Goal: Task Accomplishment & Management: Manage account settings

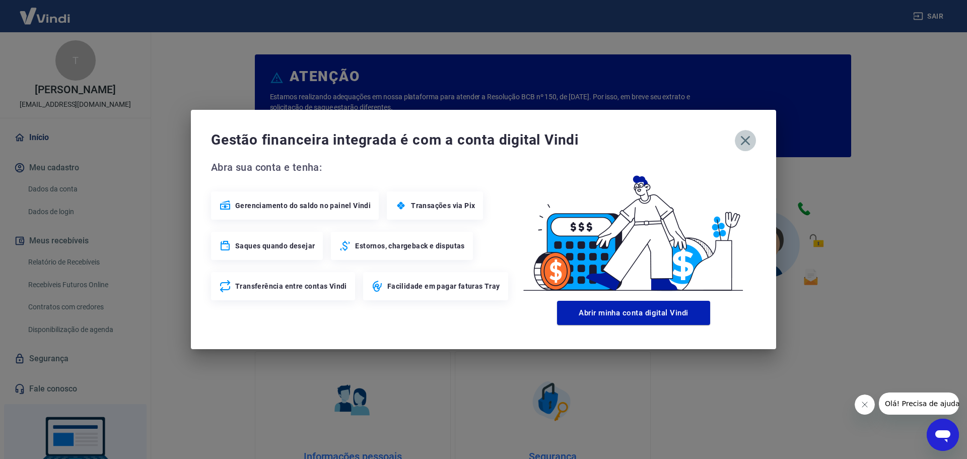
click at [751, 137] on icon "button" at bounding box center [746, 141] width 16 height 16
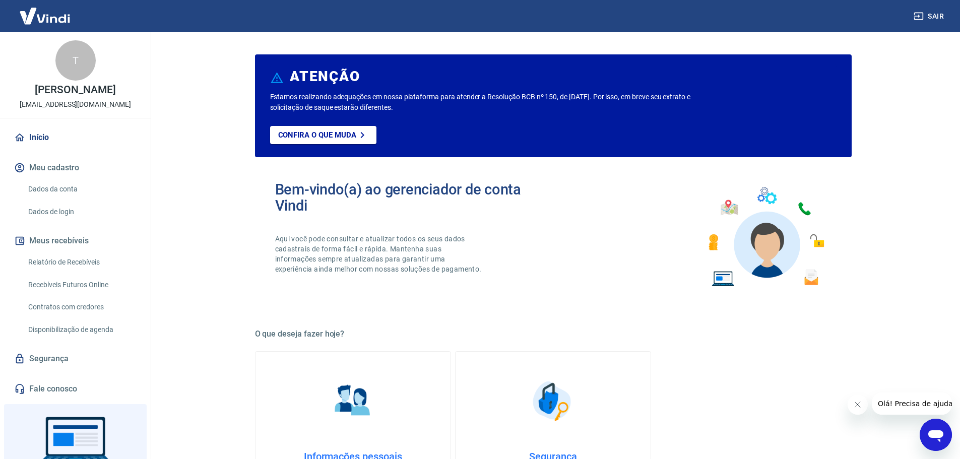
click at [70, 188] on link "Dados da conta" at bounding box center [81, 189] width 114 height 21
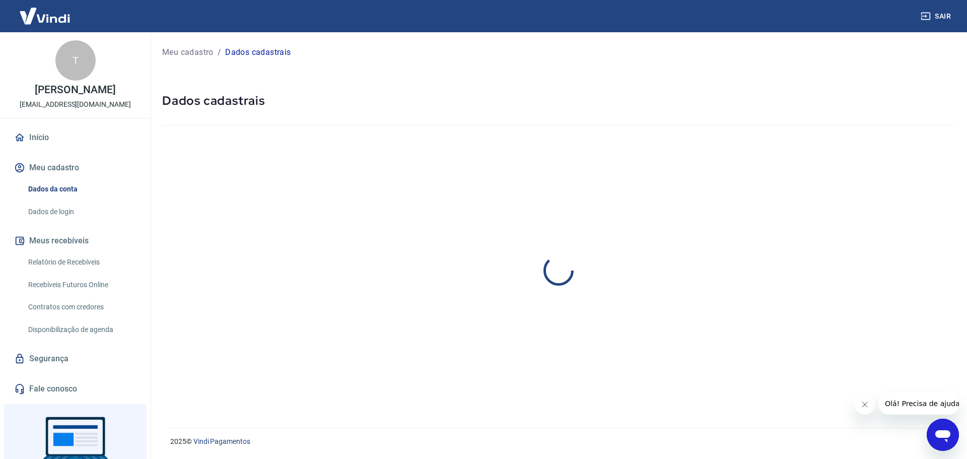
select select "SP"
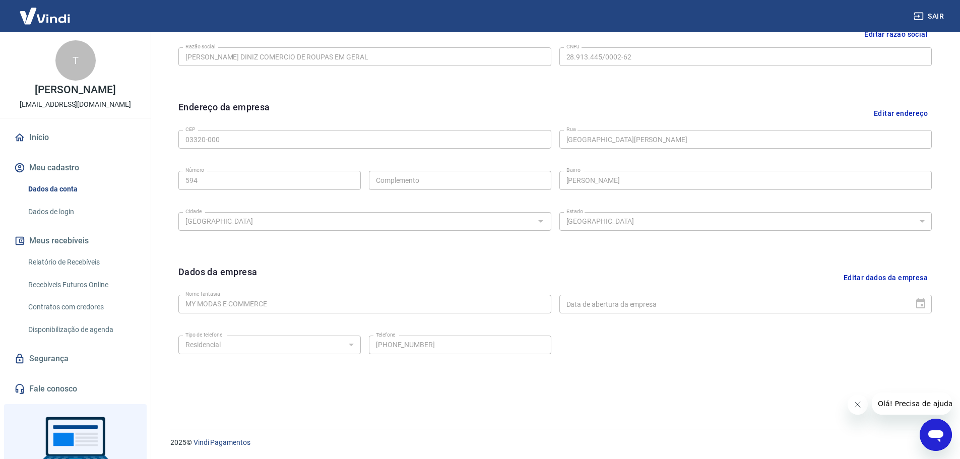
scroll to position [268, 0]
click at [75, 212] on link "Dados de login" at bounding box center [81, 212] width 114 height 21
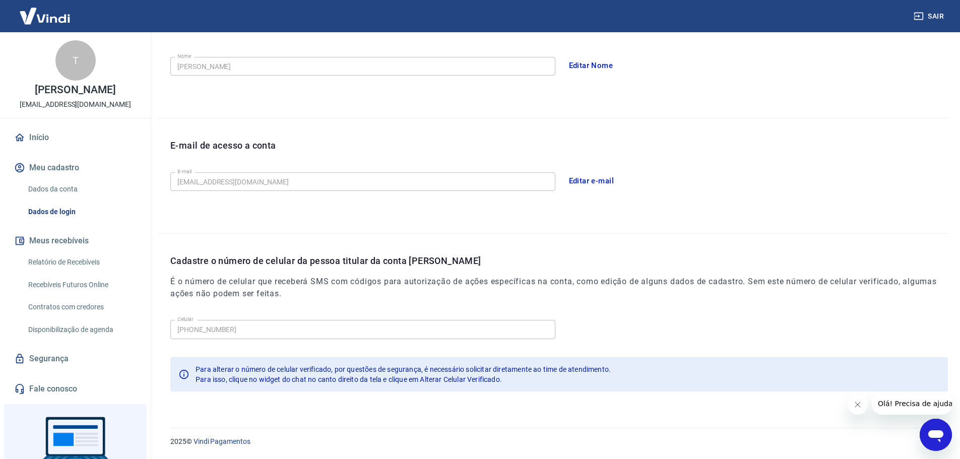
click at [66, 272] on link "Relatório de Recebíveis" at bounding box center [81, 262] width 114 height 21
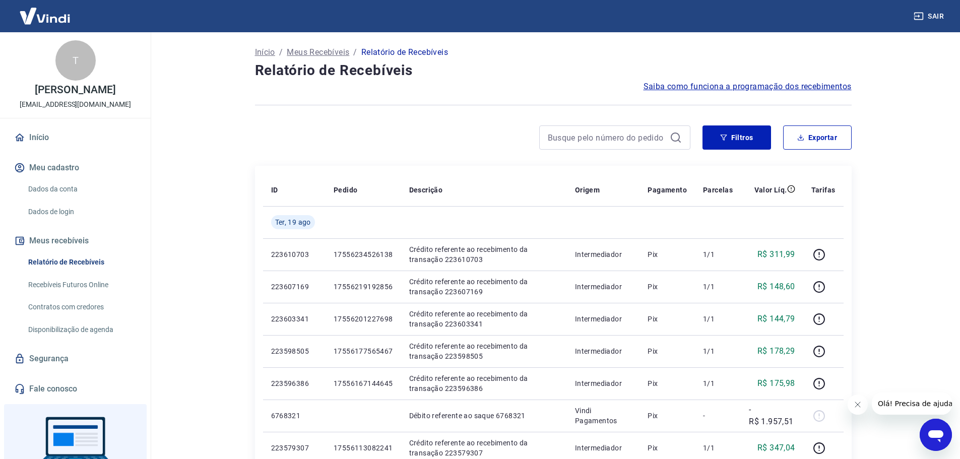
click at [91, 282] on link "Recebíveis Futuros Online" at bounding box center [81, 285] width 114 height 21
